Goal: Complete application form

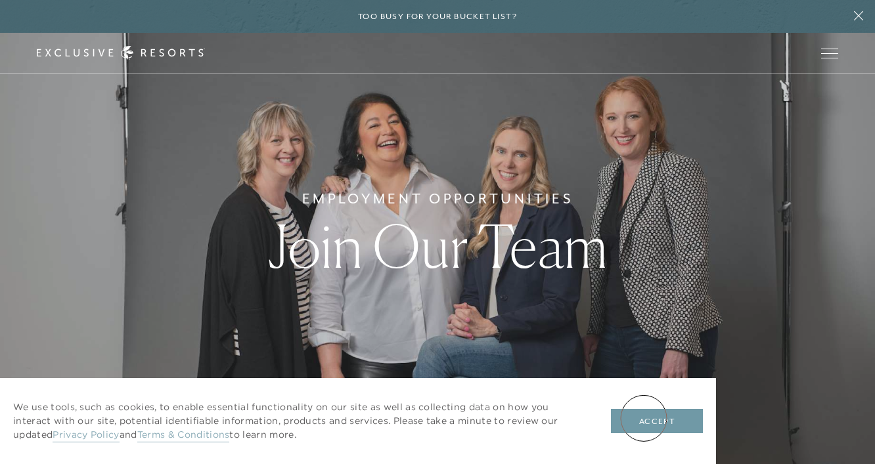
click at [644, 418] on button "Accept" at bounding box center [657, 421] width 92 height 25
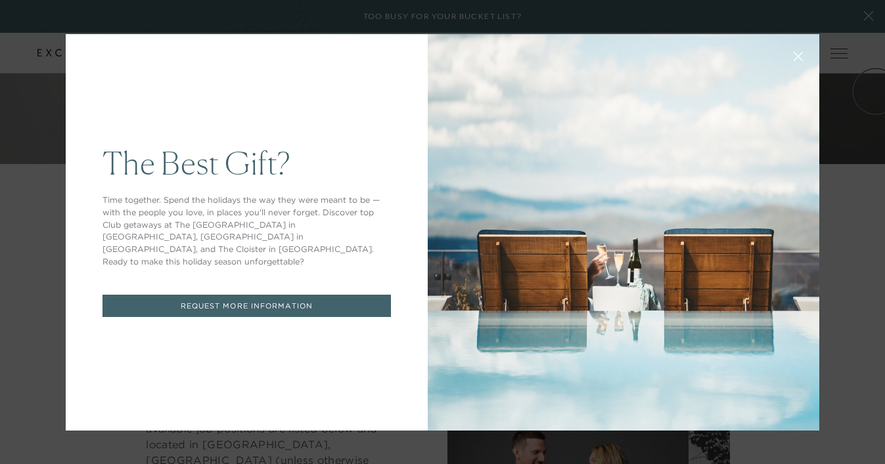
drag, startPoint x: 881, startPoint y: 18, endPoint x: 871, endPoint y: 112, distance: 94.4
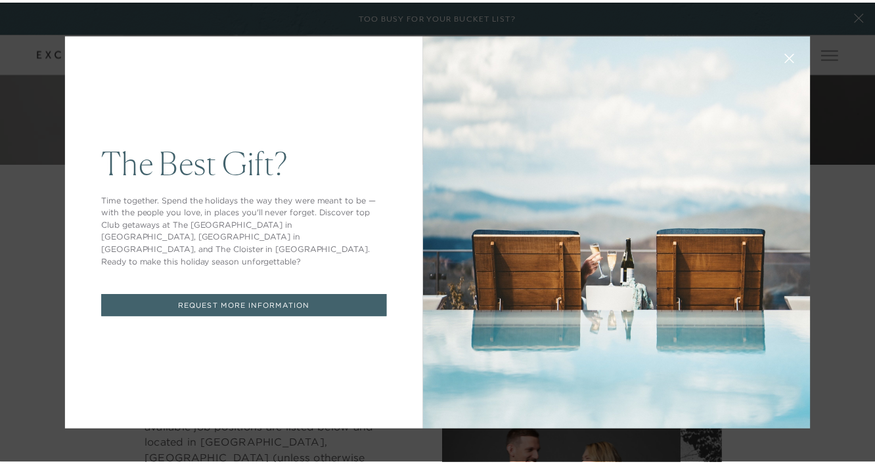
click at [242, 297] on link "REQUEST MORE INFORMATION" at bounding box center [246, 308] width 288 height 23
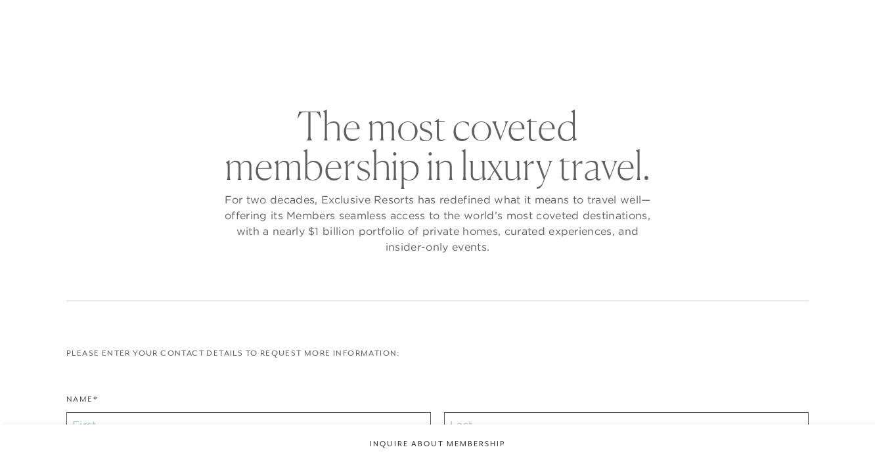
checkbox input "false"
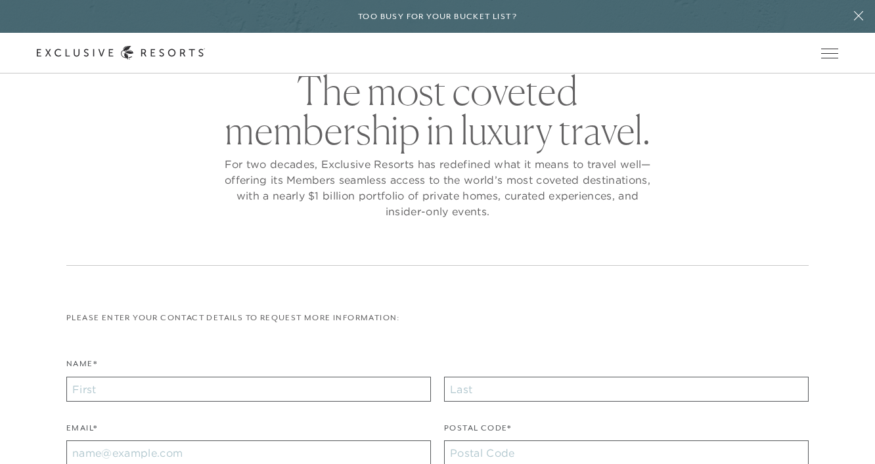
scroll to position [60, 0]
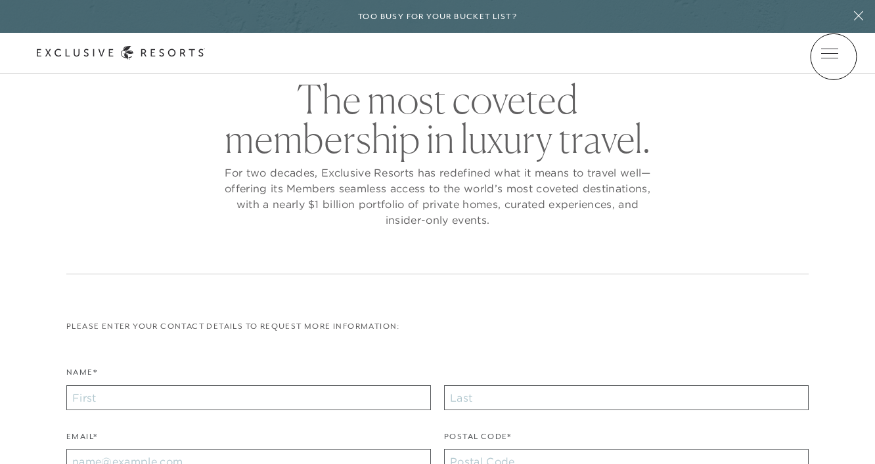
click at [0, 0] on icon at bounding box center [0, 0] width 0 height 0
click at [85, 393] on input "Name*" at bounding box center [248, 397] width 364 height 25
type input "[PERSON_NAME]"
type input "[EMAIL_ADDRESS][DOMAIN_NAME]"
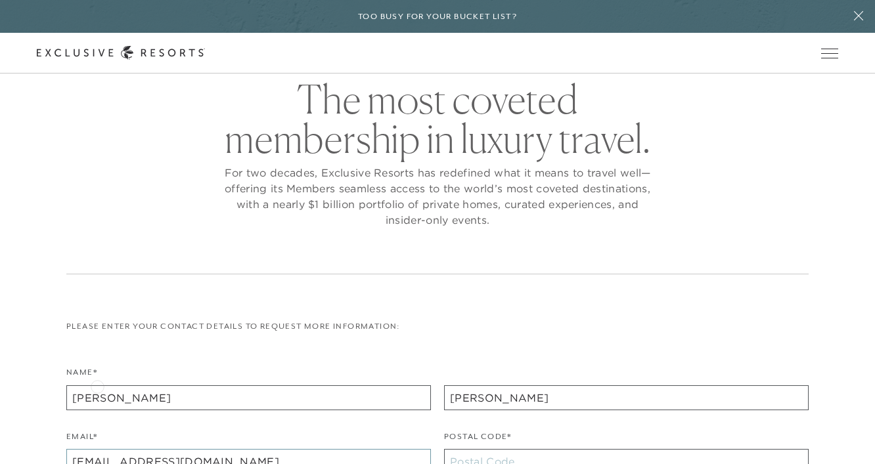
type input "36863"
type input "[PHONE_NUMBER]"
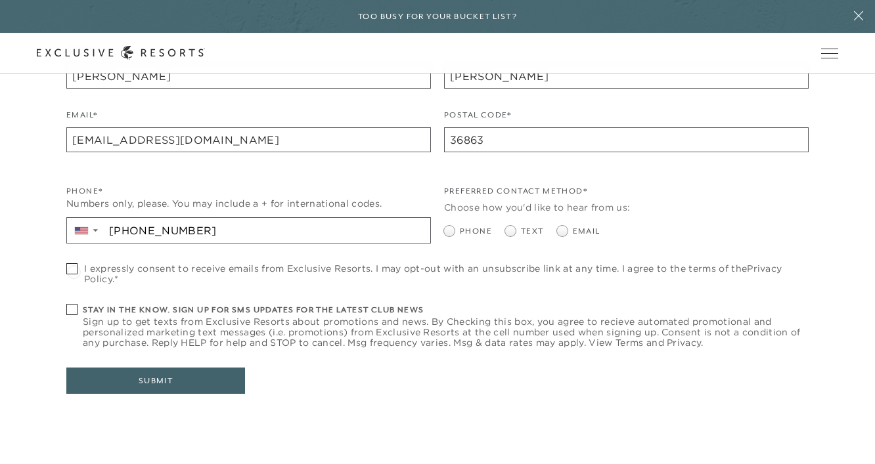
click at [74, 270] on span at bounding box center [71, 268] width 11 height 11
checkbox input "true"
click at [71, 306] on span at bounding box center [71, 309] width 11 height 11
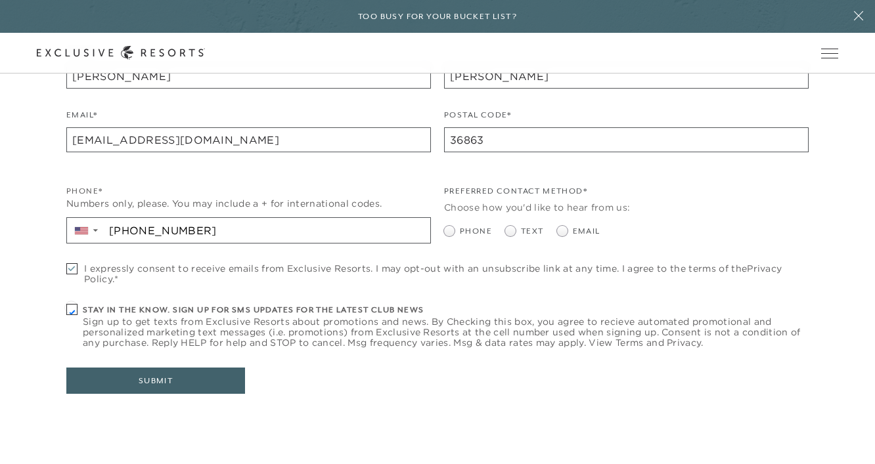
checkbox input "true"
click at [559, 232] on span at bounding box center [562, 231] width 11 height 11
radio input "true"
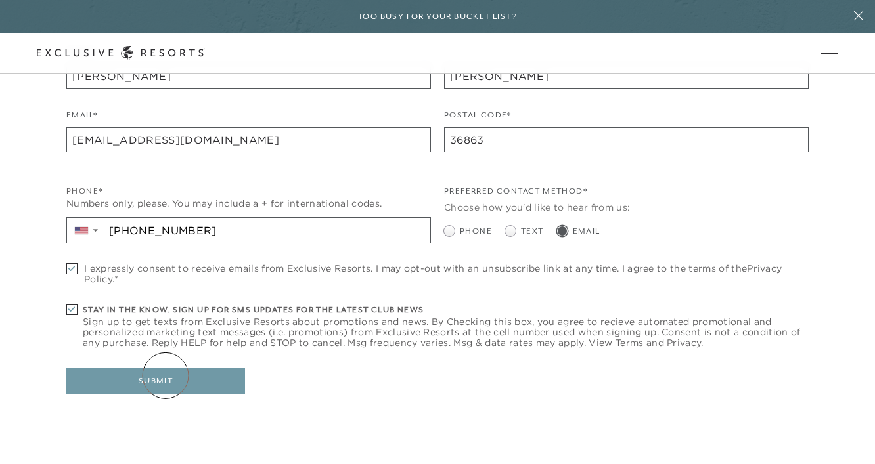
click at [165, 376] on button "Submit" at bounding box center [155, 381] width 179 height 26
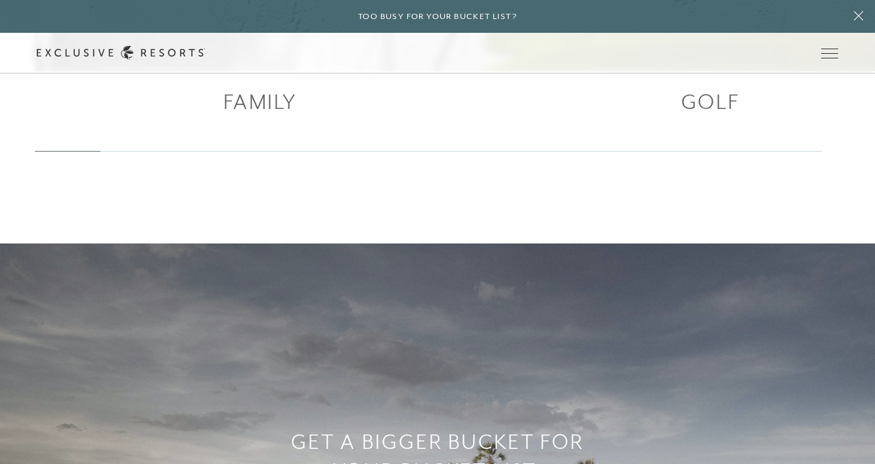
scroll to position [1640, 0]
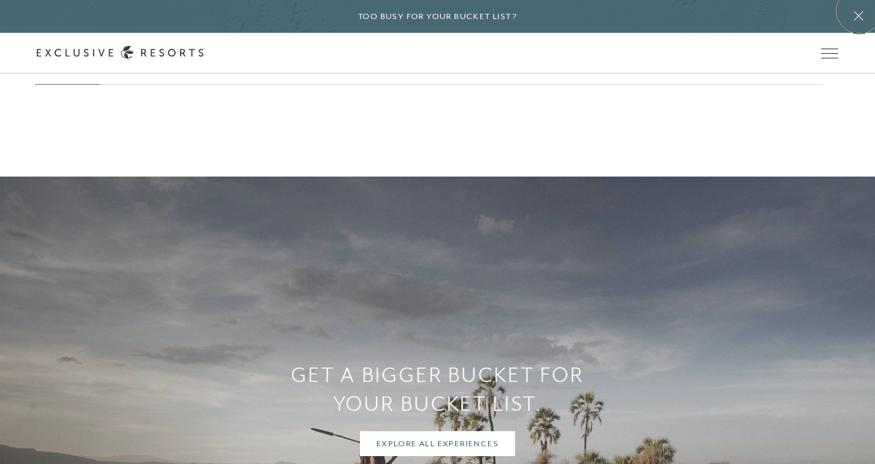
click at [859, 11] on icon at bounding box center [858, 16] width 25 height 11
